Goal: Navigation & Orientation: Understand site structure

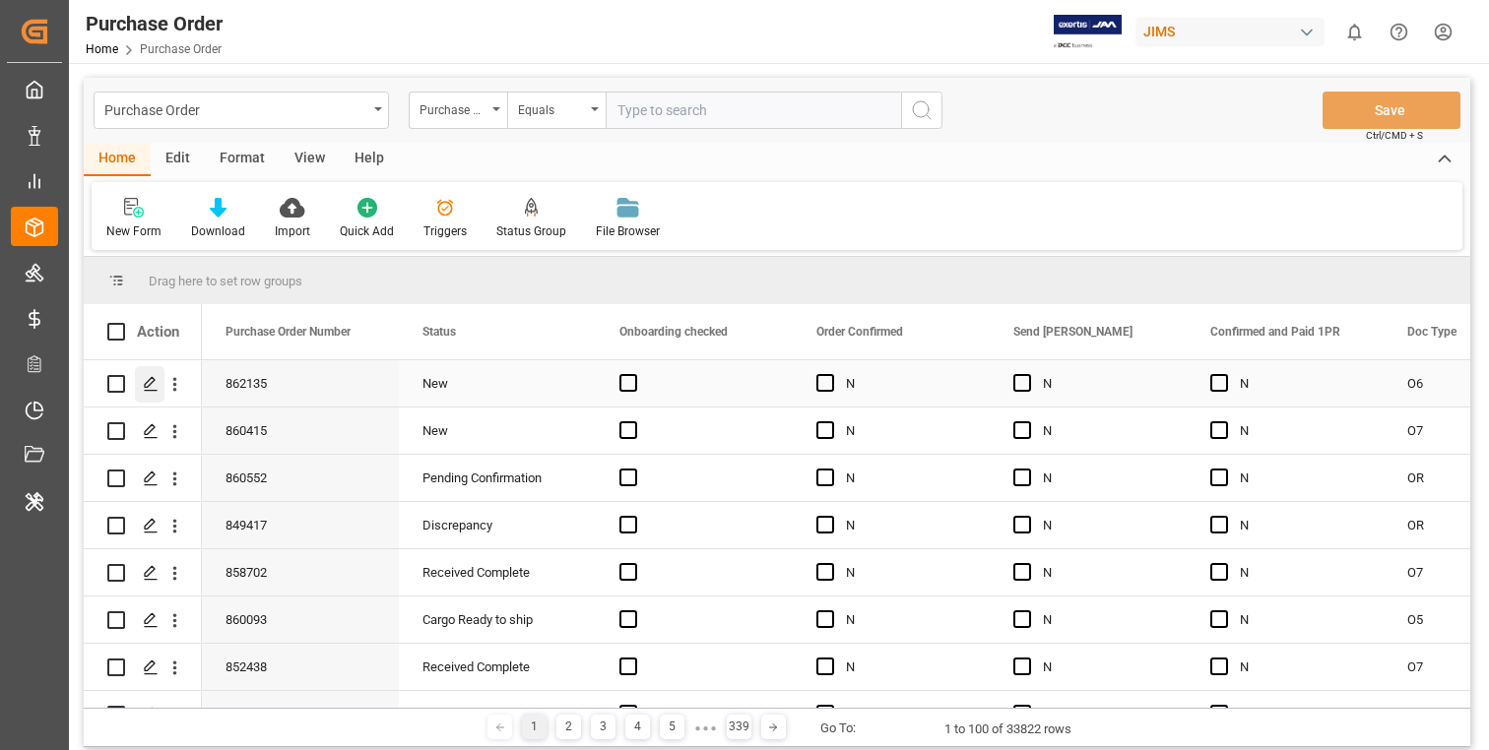
click at [151, 388] on icon "Press SPACE to select this row." at bounding box center [151, 384] width 16 height 16
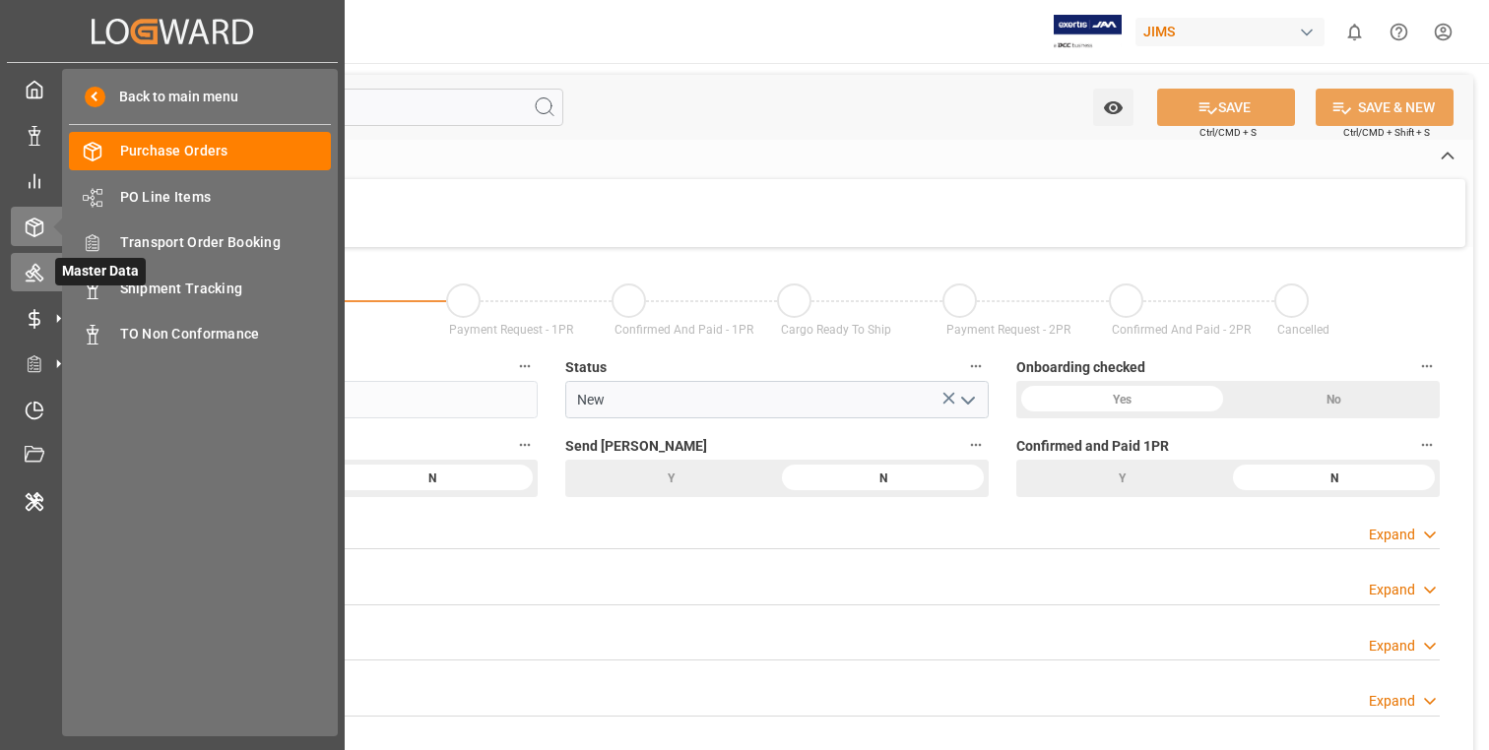
click at [34, 276] on icon at bounding box center [35, 274] width 18 height 18
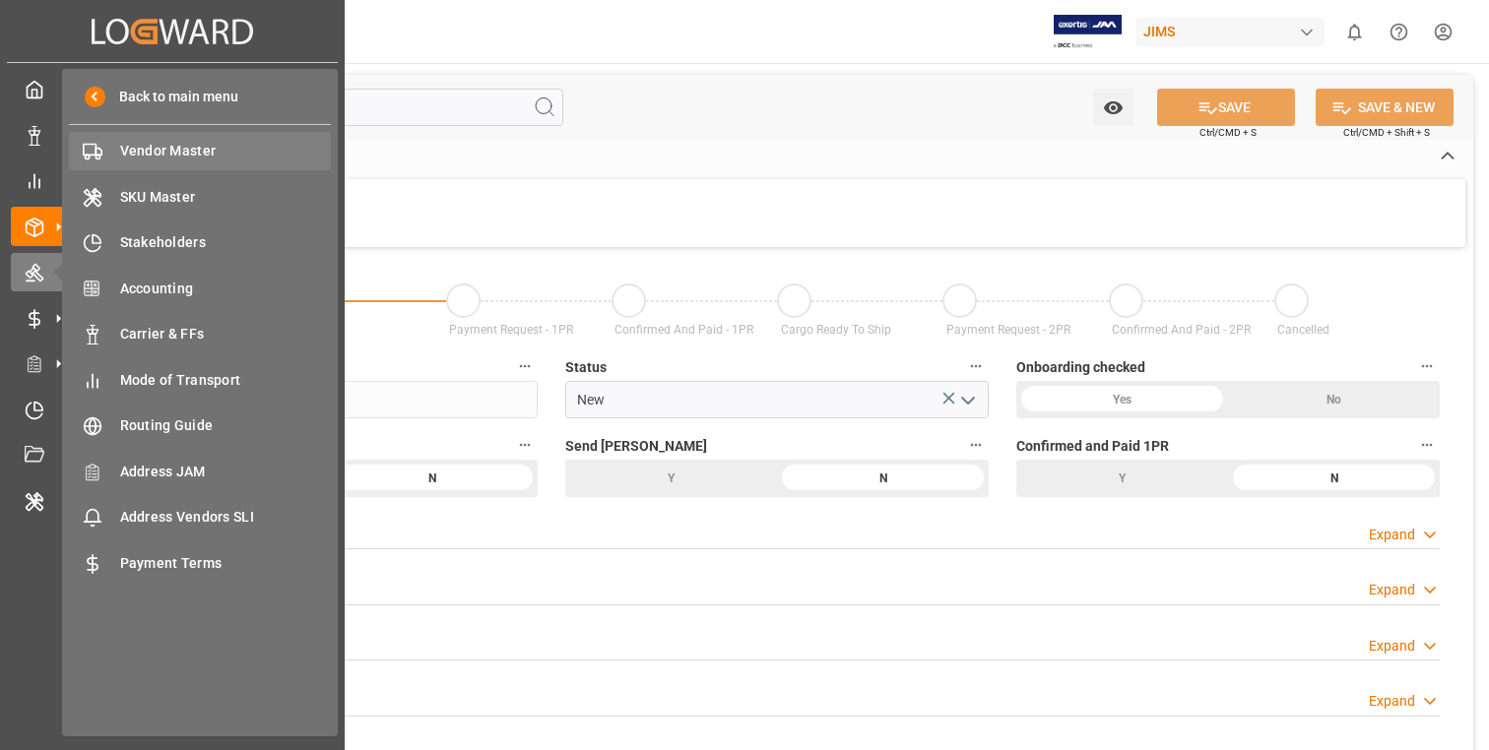
click at [185, 152] on span "Vendor Master" at bounding box center [226, 151] width 212 height 21
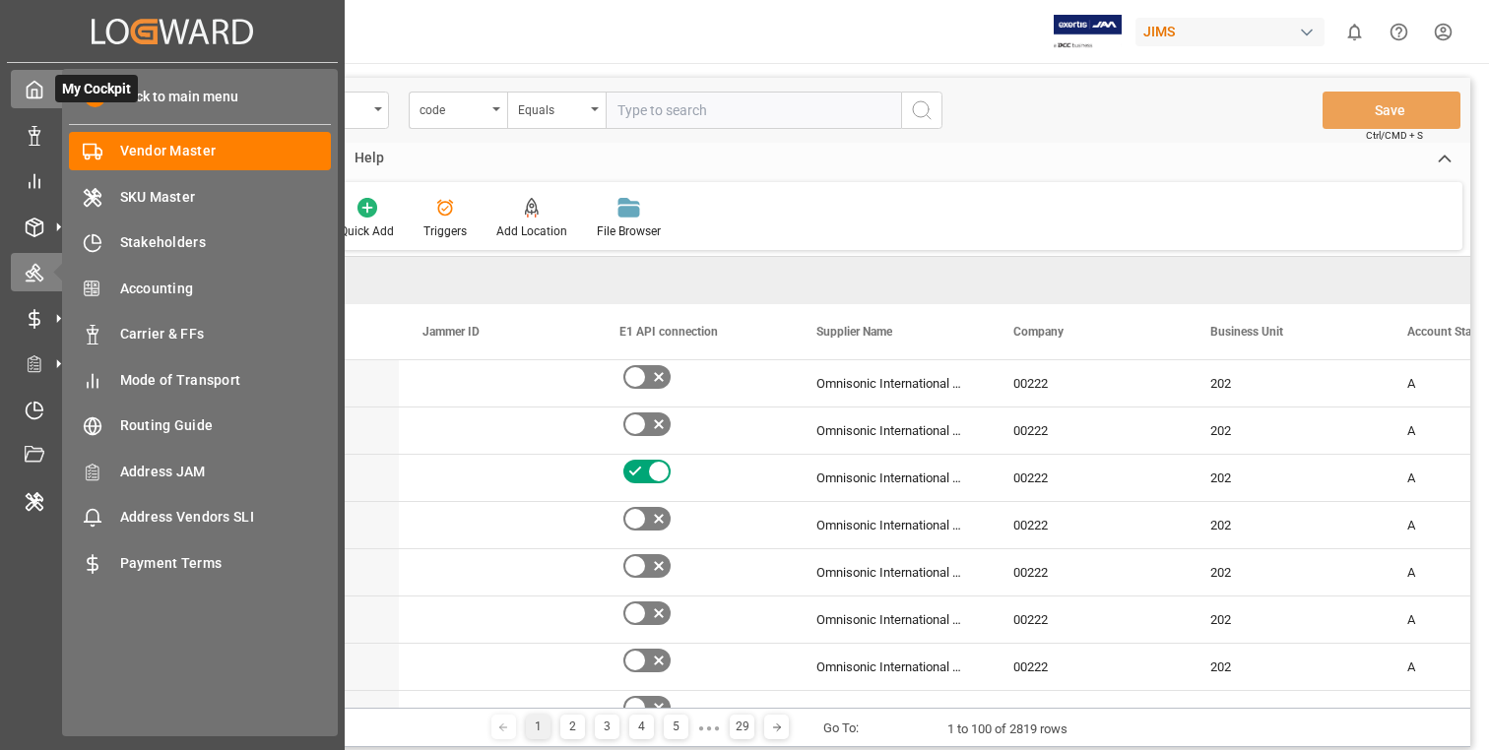
click at [28, 86] on icon at bounding box center [35, 90] width 15 height 17
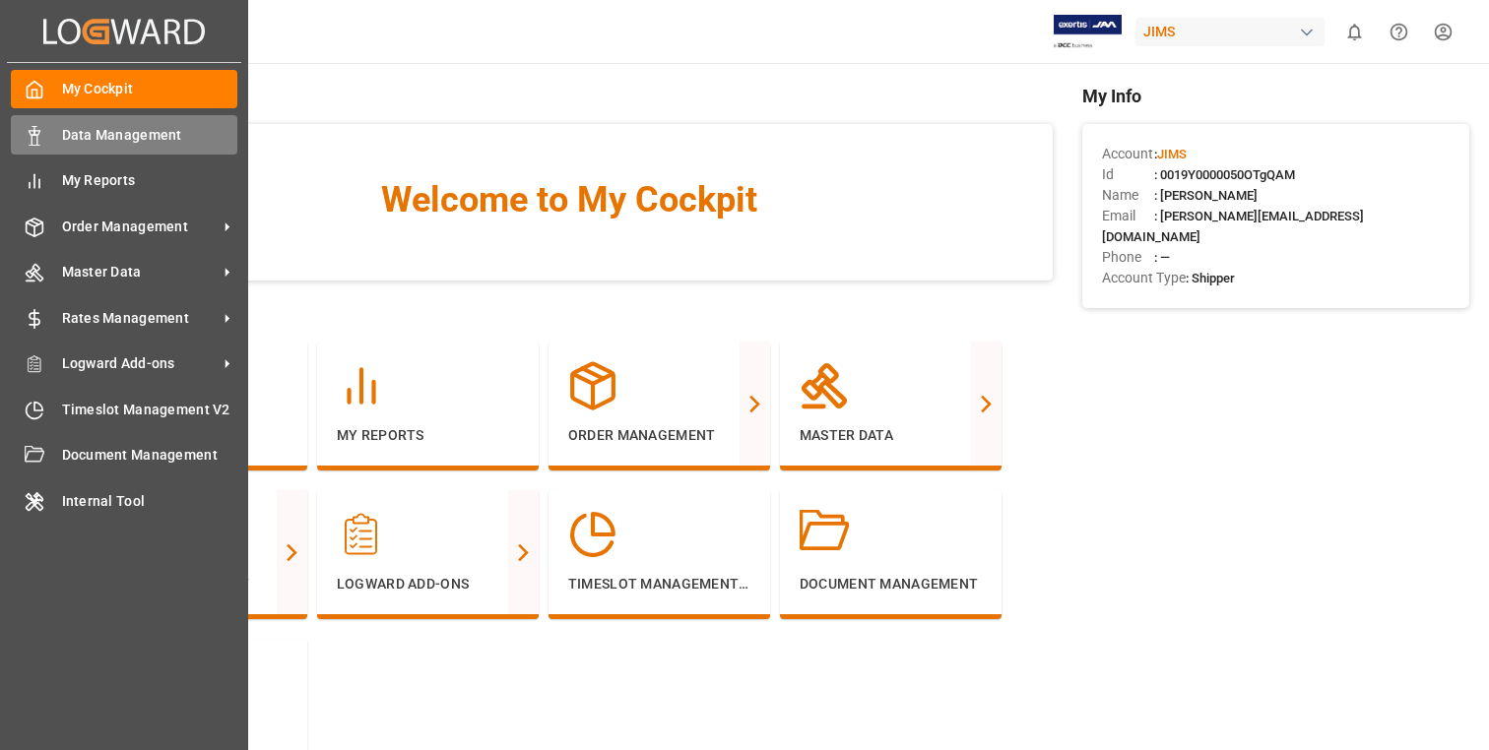
click at [137, 146] on div "Data Management Data Management" at bounding box center [124, 134] width 226 height 38
